Goal: Information Seeking & Learning: Learn about a topic

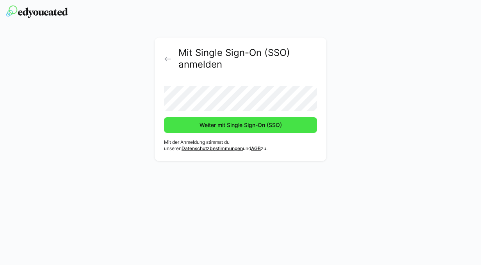
click at [259, 125] on span "Weiter mit Single Sign-On (SSO)" at bounding box center [240, 125] width 85 height 8
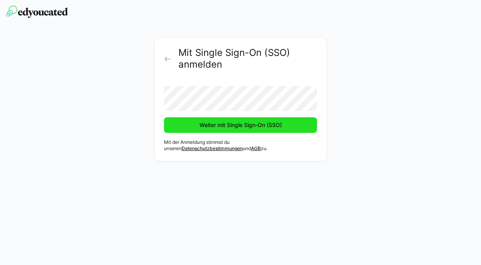
click at [243, 121] on span "Weiter mit Single Sign-On (SSO)" at bounding box center [240, 125] width 85 height 8
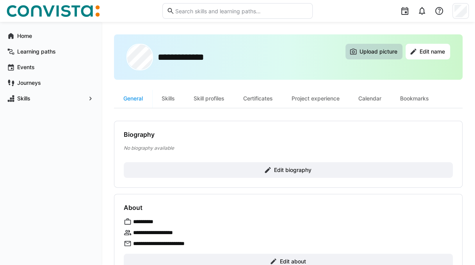
click at [366, 51] on span "Upload picture" at bounding box center [378, 52] width 40 height 8
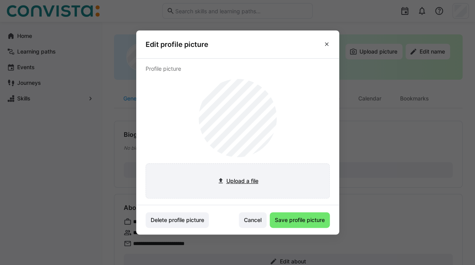
click at [247, 184] on input "file" at bounding box center [237, 180] width 183 height 34
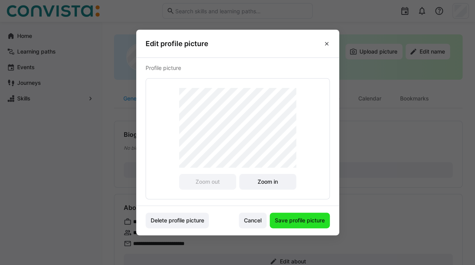
click at [302, 220] on span "Save profile picture" at bounding box center [299, 220] width 52 height 8
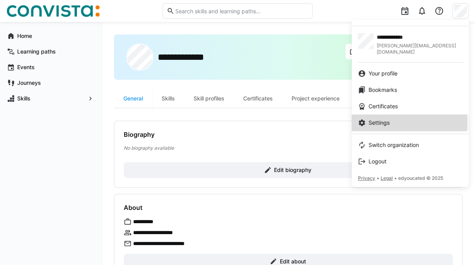
click at [374, 119] on span "Settings" at bounding box center [378, 123] width 21 height 8
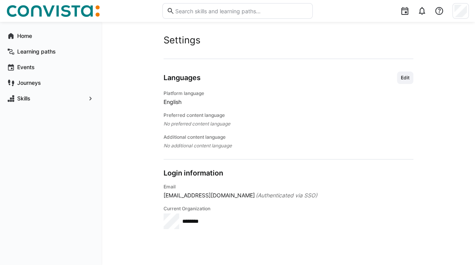
click at [170, 101] on span "English" at bounding box center [288, 102] width 250 height 8
click at [404, 78] on span "Edit" at bounding box center [405, 78] width 10 height 6
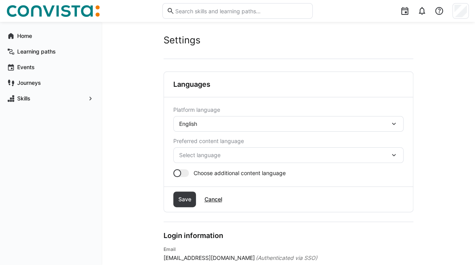
click at [297, 120] on div "English" at bounding box center [284, 123] width 211 height 7
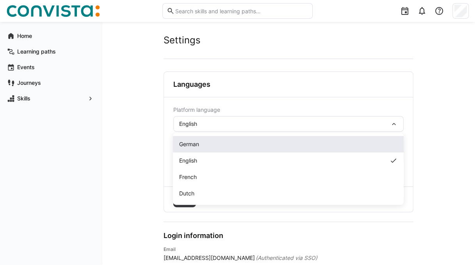
click at [203, 145] on div "German" at bounding box center [288, 144] width 218 height 8
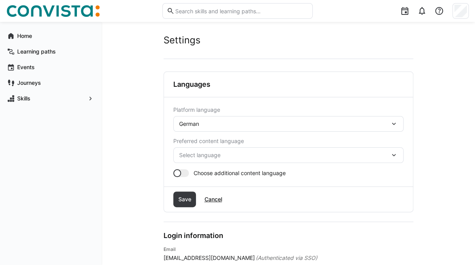
scroll to position [38, 0]
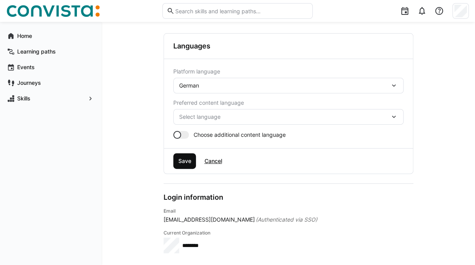
click at [183, 164] on span "Save" at bounding box center [184, 161] width 15 height 8
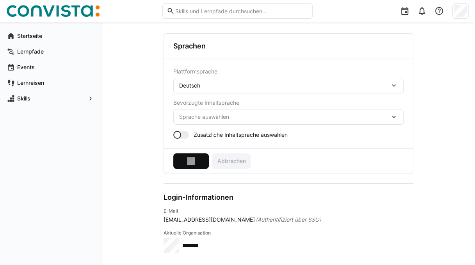
scroll to position [0, 0]
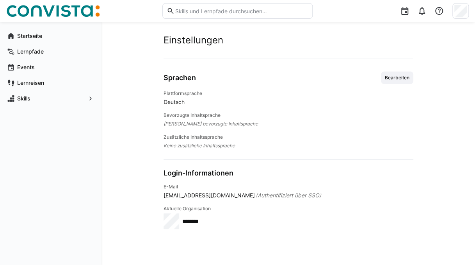
click at [128, 144] on app-user-settings "Einstellungen Konto Sprachen Bearbeiten Plattformsprache Deutsch Bevorzugte Inh…" at bounding box center [288, 143] width 348 height 218
click at [53, 35] on span "Startseite" at bounding box center [55, 36] width 78 height 8
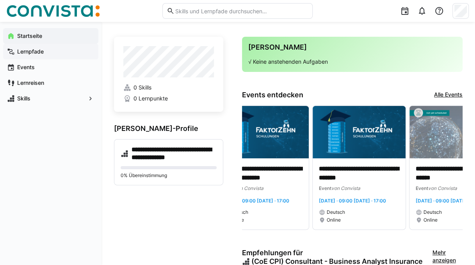
click at [0, 0] on app-navigation-label "Lernpfade" at bounding box center [0, 0] width 0 height 0
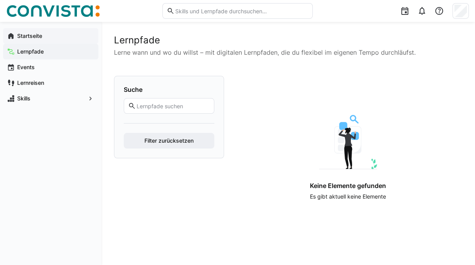
click at [0, 0] on app-navigation-label "Startseite" at bounding box center [0, 0] width 0 height 0
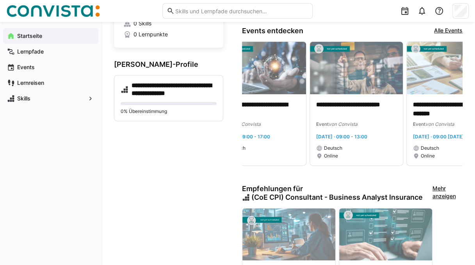
scroll to position [143, 0]
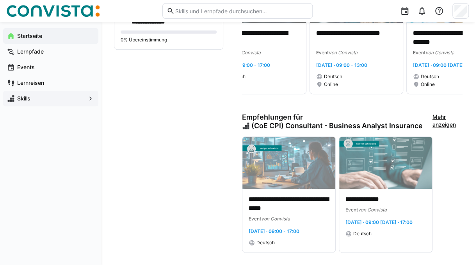
click at [52, 91] on div "Skills" at bounding box center [50, 99] width 95 height 16
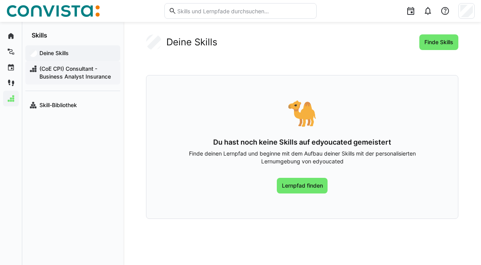
click at [59, 68] on span "(CoE CPI) Consultant - Business Analyst Insurance" at bounding box center [77, 73] width 78 height 16
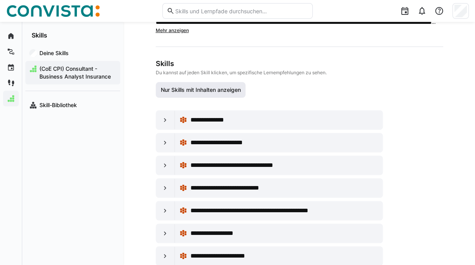
scroll to position [76, 0]
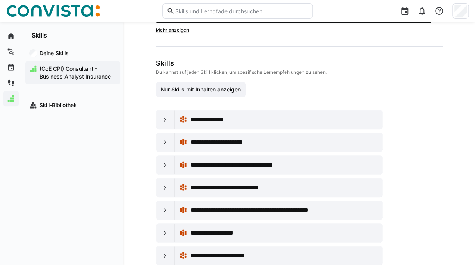
click at [191, 87] on app-skill-profile-tree-header "Skills Du kannst auf jeden Skill klicken, um spezifische Lernempfehlungen zu se…" at bounding box center [292, 78] width 273 height 38
click at [191, 93] on span "Nur Skills mit Inhalten anzeigen" at bounding box center [200, 89] width 82 height 8
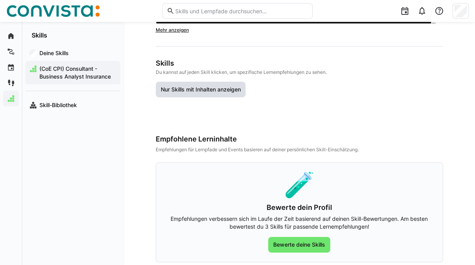
click at [193, 93] on span "Nur Skills mit Inhalten anzeigen" at bounding box center [200, 89] width 82 height 8
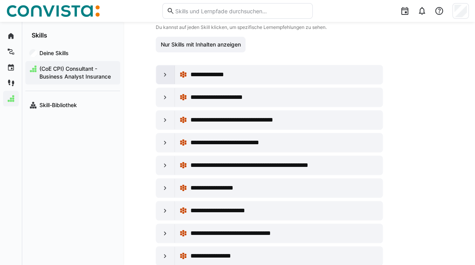
scroll to position [122, 0]
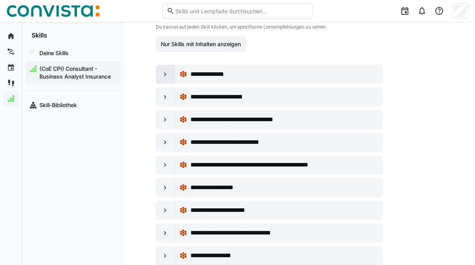
click at [164, 78] on eds-icon at bounding box center [165, 74] width 8 height 8
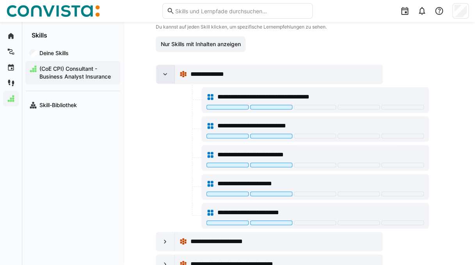
click at [164, 78] on eds-icon at bounding box center [165, 74] width 8 height 8
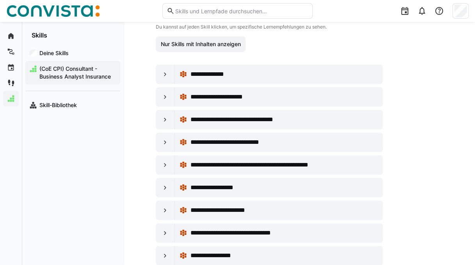
scroll to position [71, 0]
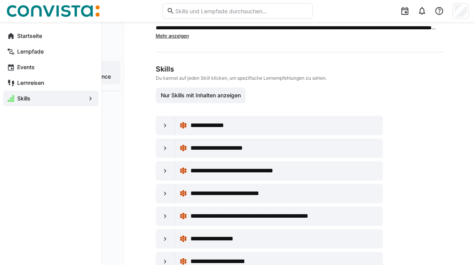
click at [0, 0] on app-navigation-label "Skills" at bounding box center [0, 0] width 0 height 0
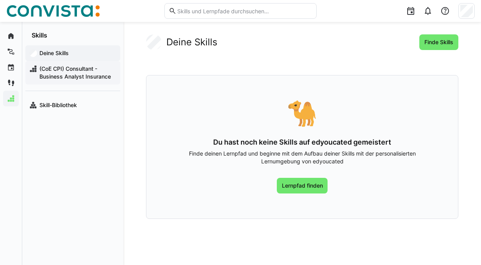
click at [84, 74] on span "(CoE CPI) Consultant - Business Analyst Insurance" at bounding box center [77, 73] width 78 height 16
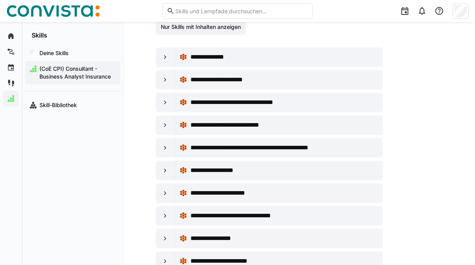
scroll to position [55, 0]
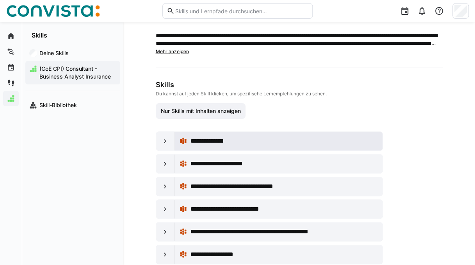
click at [222, 144] on span "**********" at bounding box center [213, 140] width 47 height 9
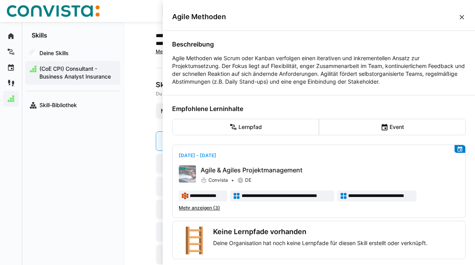
click at [134, 147] on div "**********" at bounding box center [299, 246] width 352 height 558
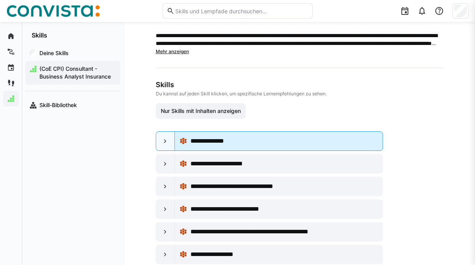
scroll to position [55, 0]
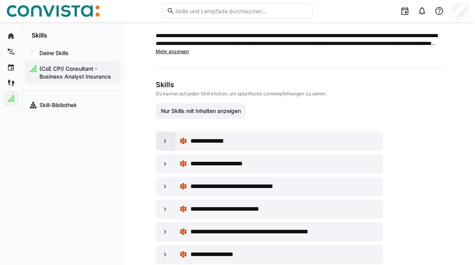
click at [157, 150] on div at bounding box center [165, 140] width 19 height 19
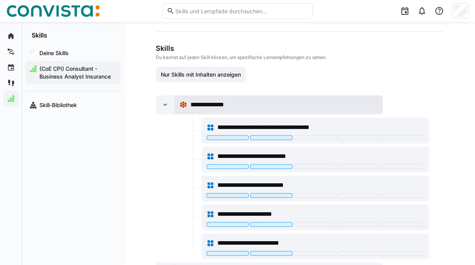
scroll to position [94, 0]
